Goal: Check status: Check status

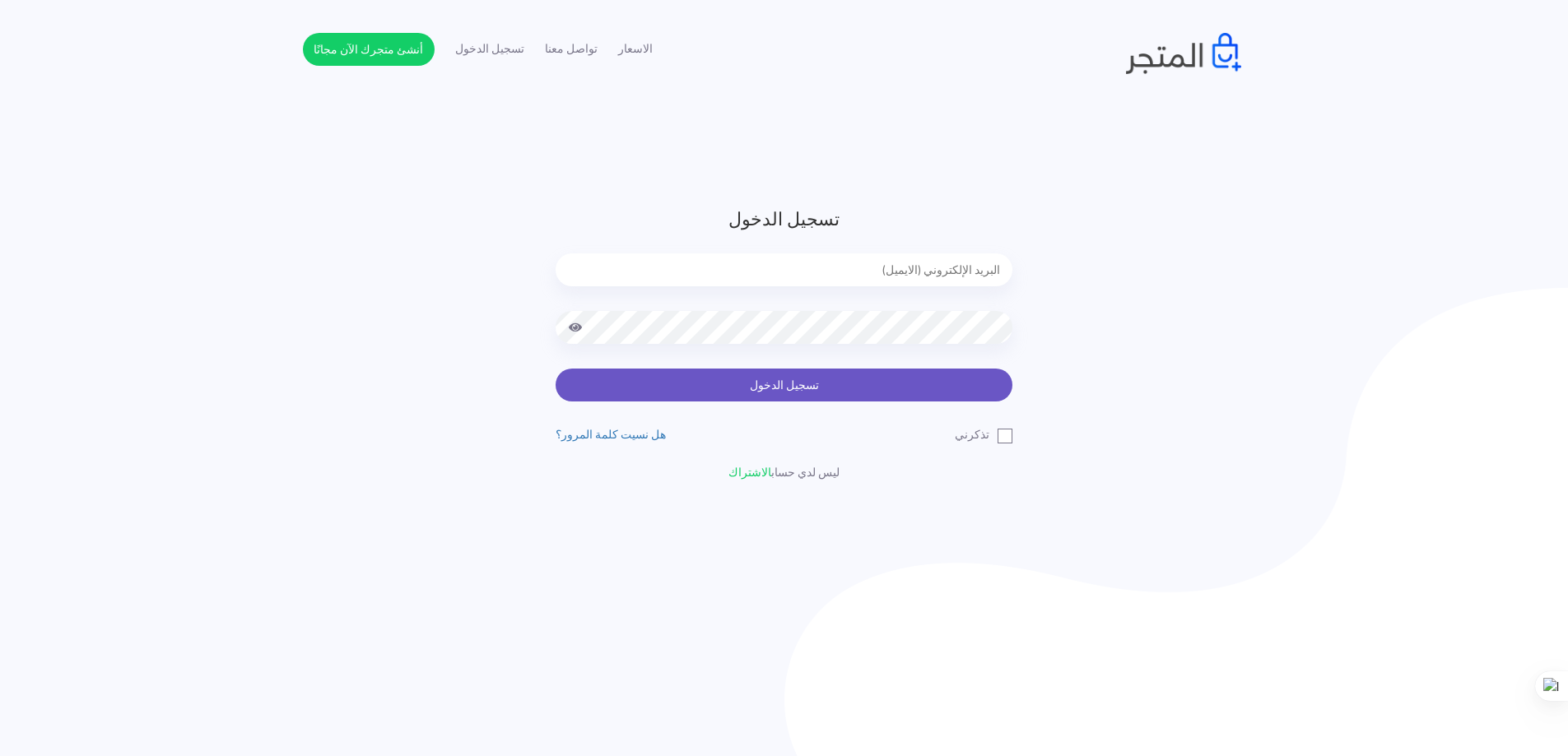
type input "[EMAIL_ADDRESS][DOMAIN_NAME]"
click at [690, 393] on button "تسجيل الدخول" at bounding box center [784, 385] width 457 height 32
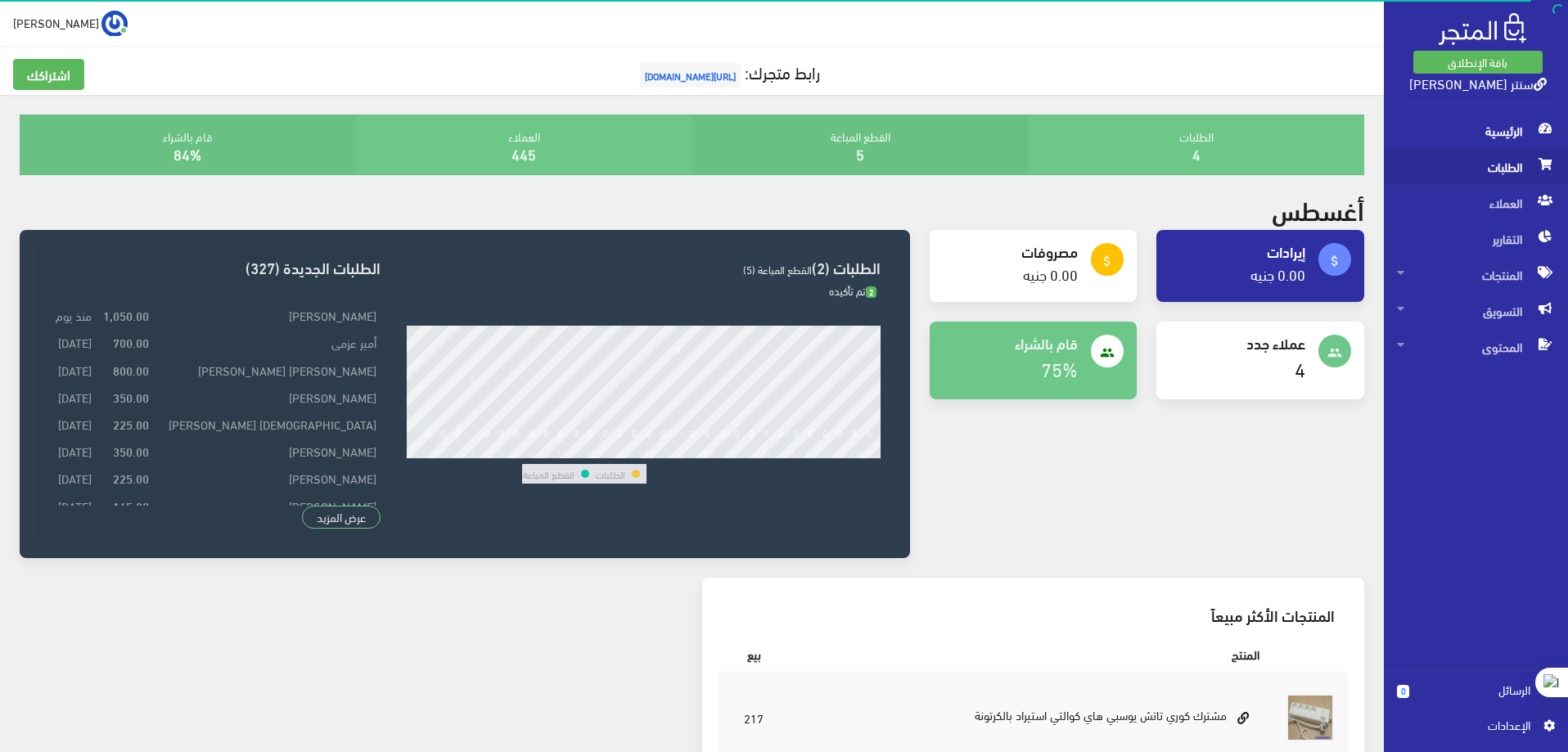
click at [1511, 170] on span "الطلبات" at bounding box center [1476, 167] width 158 height 36
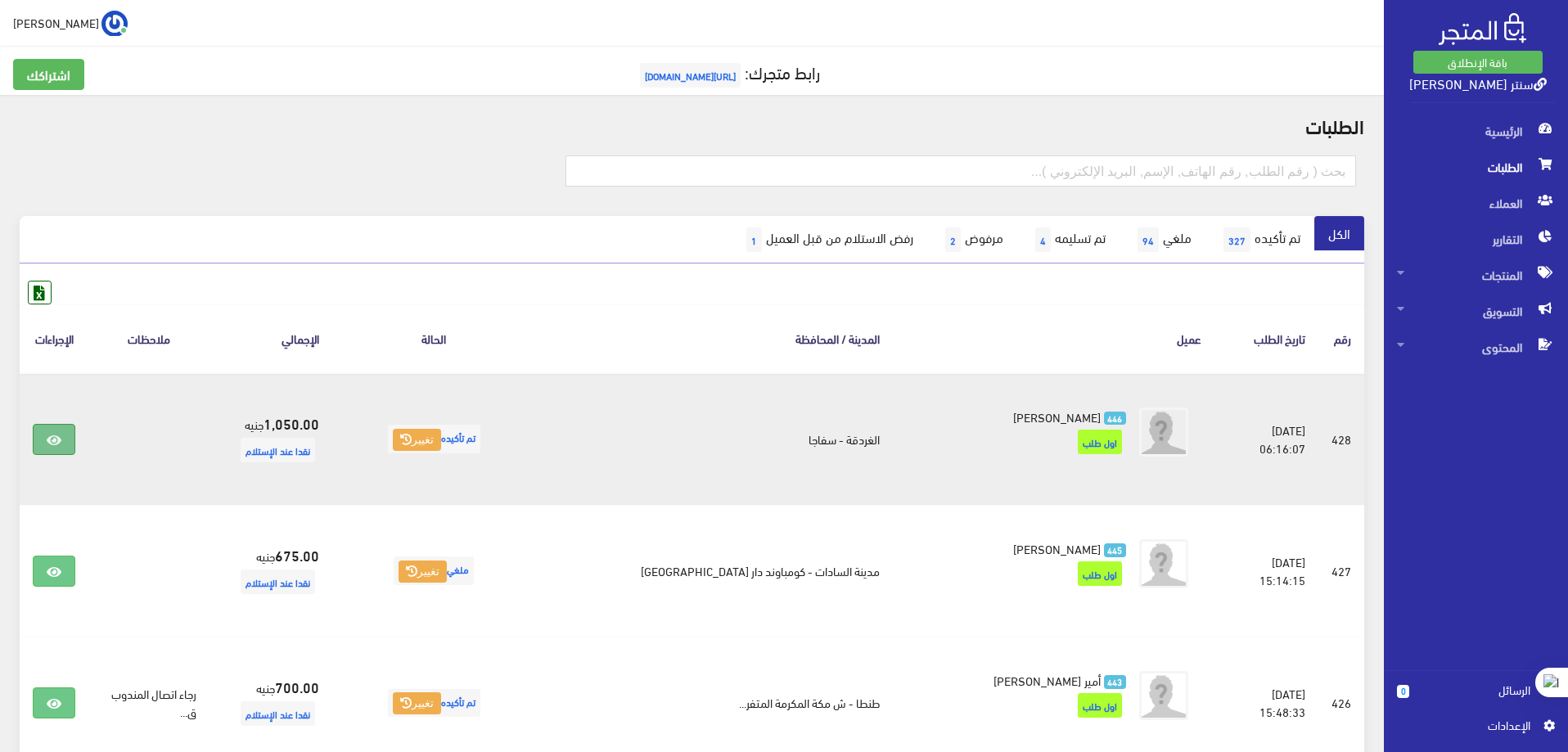
click at [59, 447] on link at bounding box center [53, 440] width 42 height 31
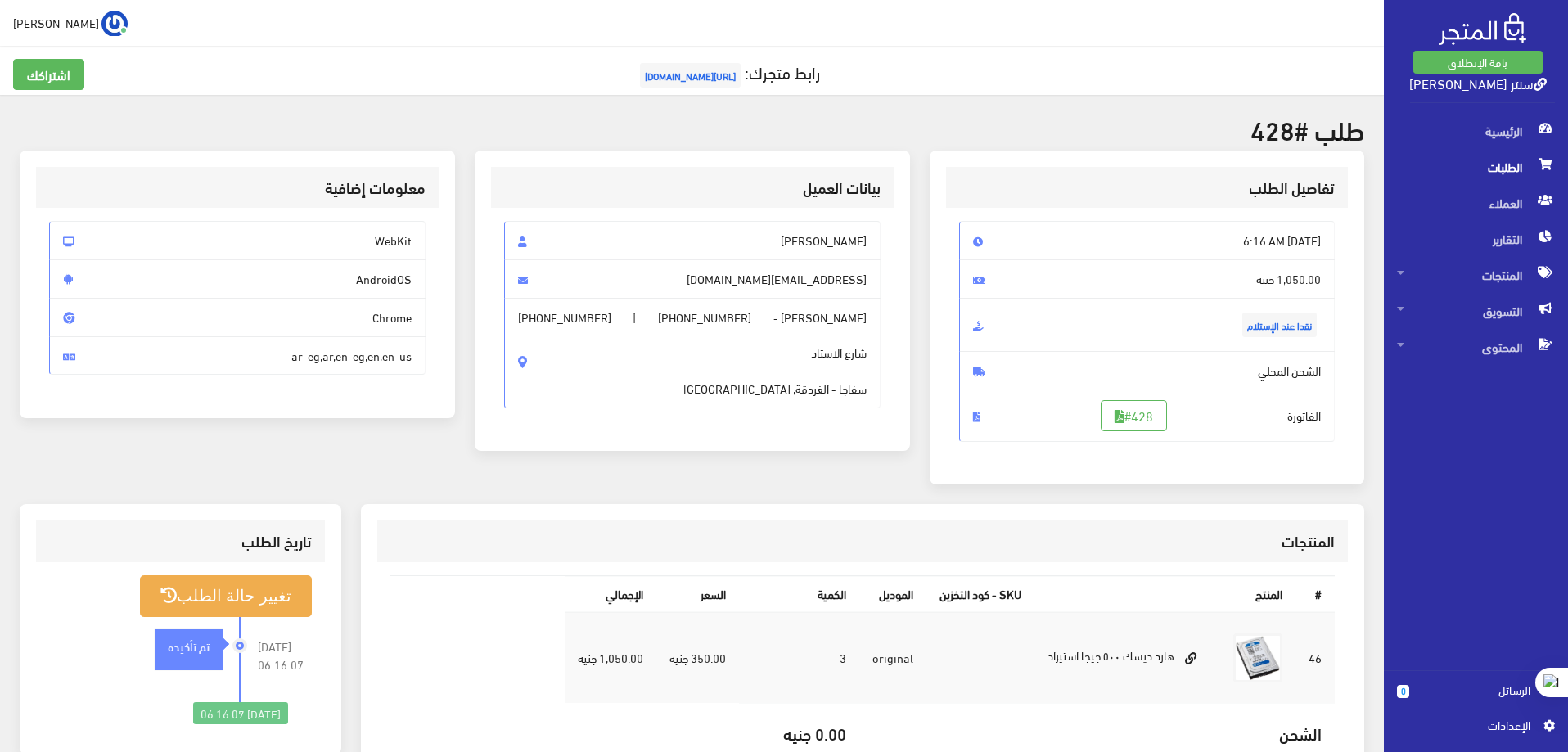
click at [1280, 284] on span "1,050.00 جنيه" at bounding box center [1147, 279] width 377 height 39
click at [900, 475] on div "بيانات العميل mohamed Obied Hazemgfx09@gmail.com mohamed Obied - +201019589242 …" at bounding box center [692, 328] width 455 height 354
